Goal: Task Accomplishment & Management: Manage account settings

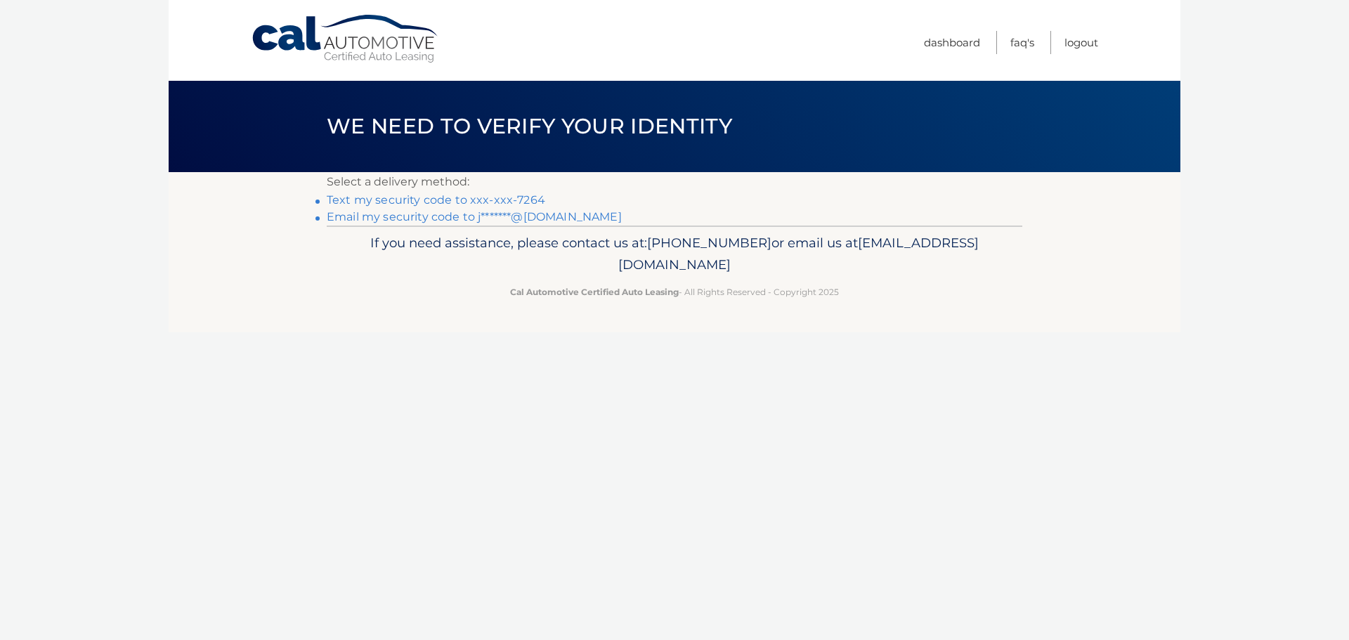
click at [375, 200] on link "Text my security code to xxx-xxx-7264" at bounding box center [436, 199] width 219 height 13
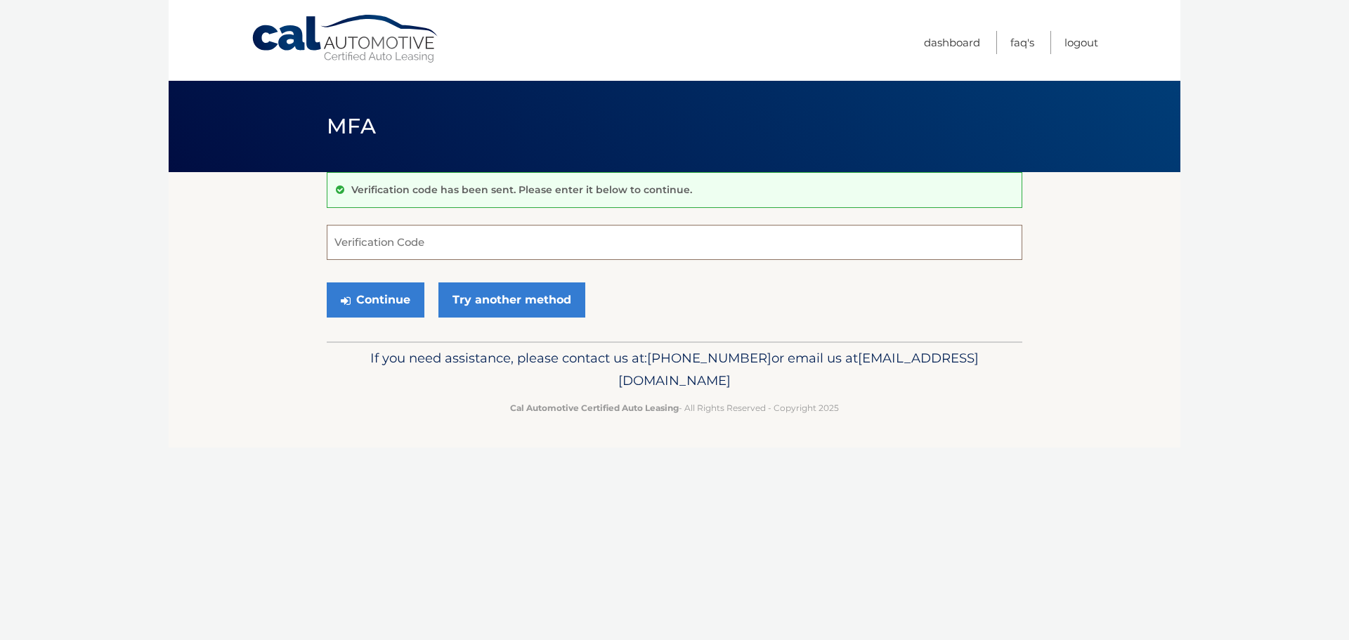
click at [353, 245] on input "Verification Code" at bounding box center [675, 242] width 696 height 35
type input "788259"
click at [358, 308] on button "Continue" at bounding box center [376, 299] width 98 height 35
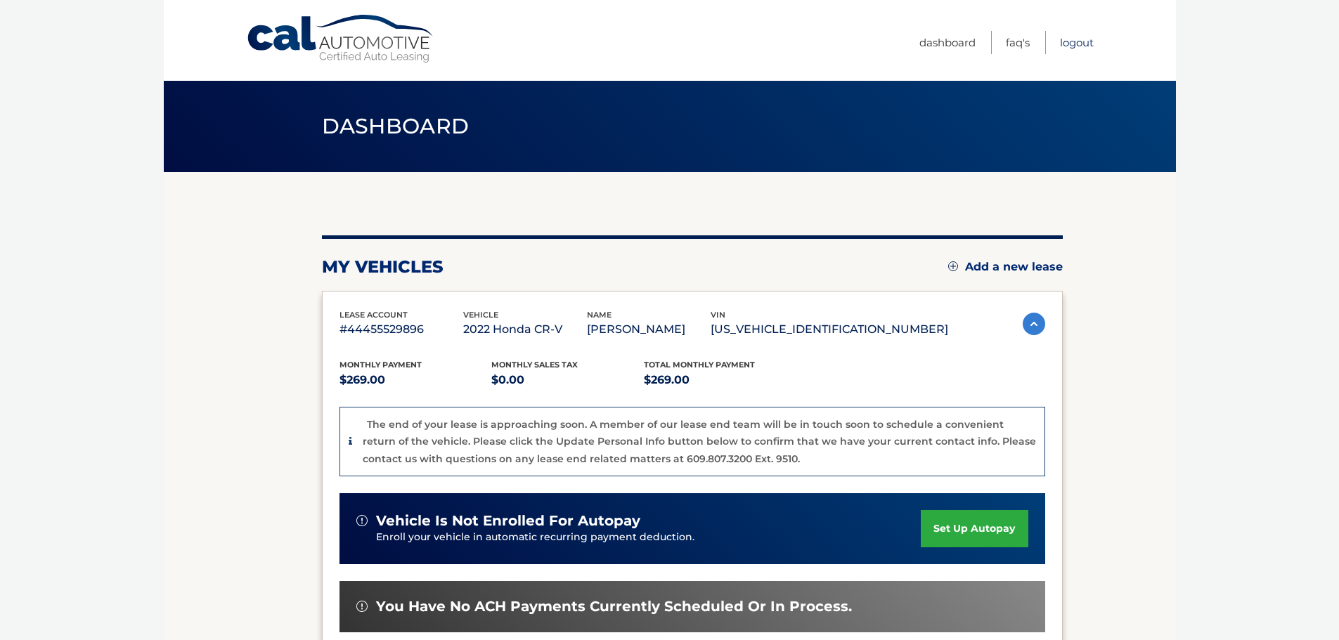
click at [1084, 46] on link "Logout" at bounding box center [1077, 42] width 34 height 23
